Goal: Find specific page/section: Find specific page/section

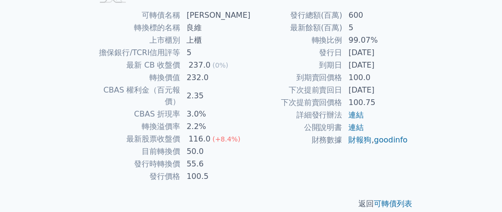
scroll to position [232, 0]
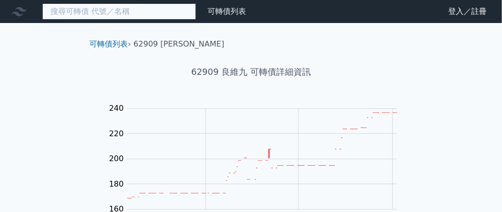
click at [96, 11] on input at bounding box center [119, 11] width 154 height 16
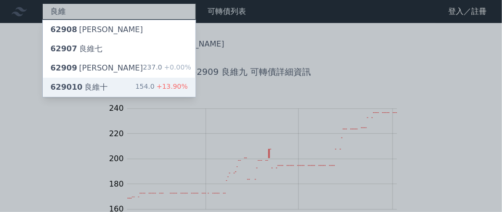
type input "良維"
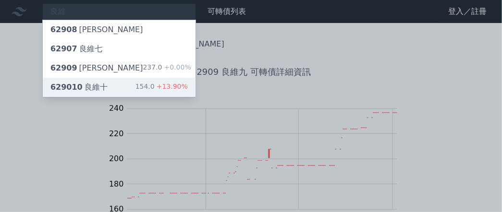
click at [105, 79] on div "629010 良維十 154.0 +13.90%" at bounding box center [119, 87] width 153 height 19
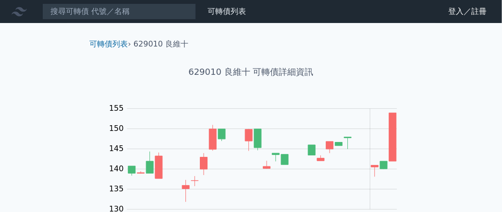
scroll to position [232, 0]
